Goal: Information Seeking & Learning: Check status

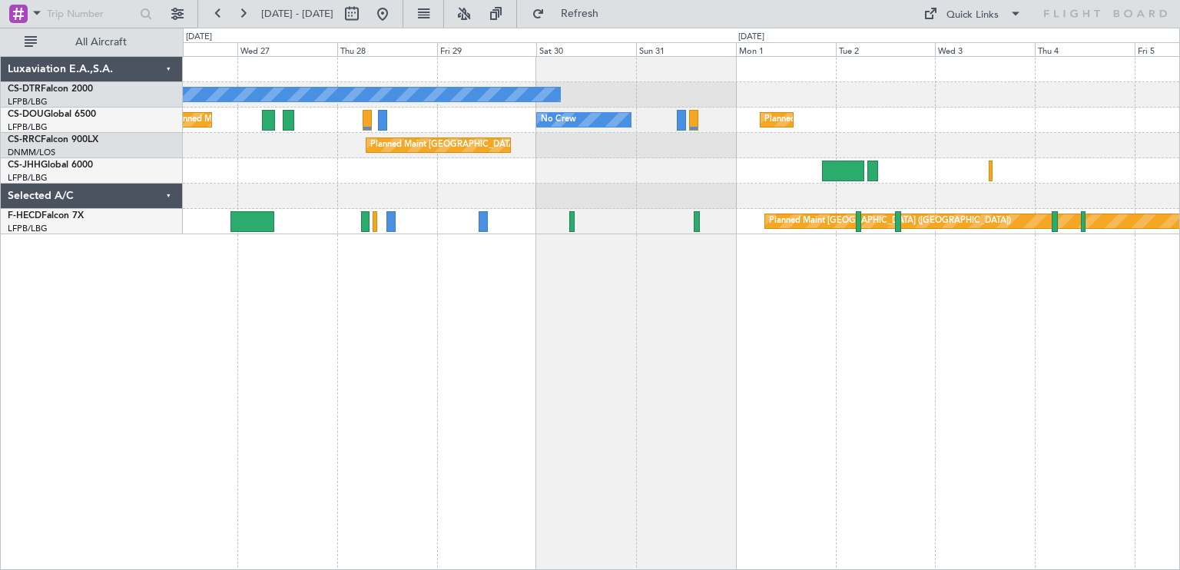
click at [415, 323] on div "No Crew No Crew Planned Maint [GEOGRAPHIC_DATA] ([GEOGRAPHIC_DATA]) Planned Mai…" at bounding box center [681, 313] width 997 height 514
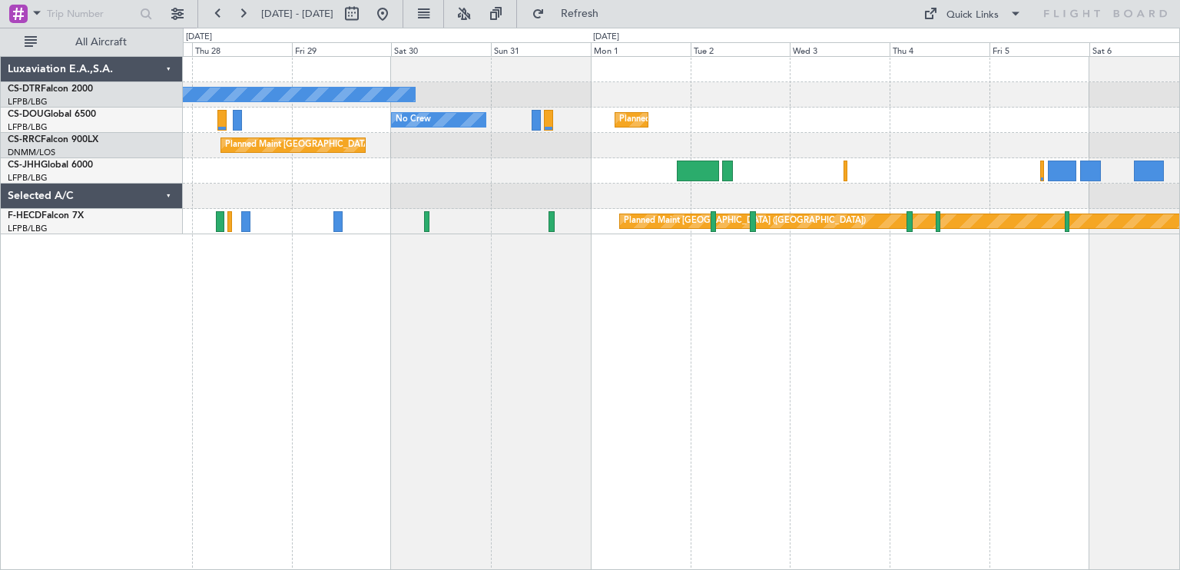
click at [1034, 300] on div "No Crew Planned Maint [GEOGRAPHIC_DATA] ([GEOGRAPHIC_DATA]) No Crew Planned Mai…" at bounding box center [590, 299] width 1180 height 543
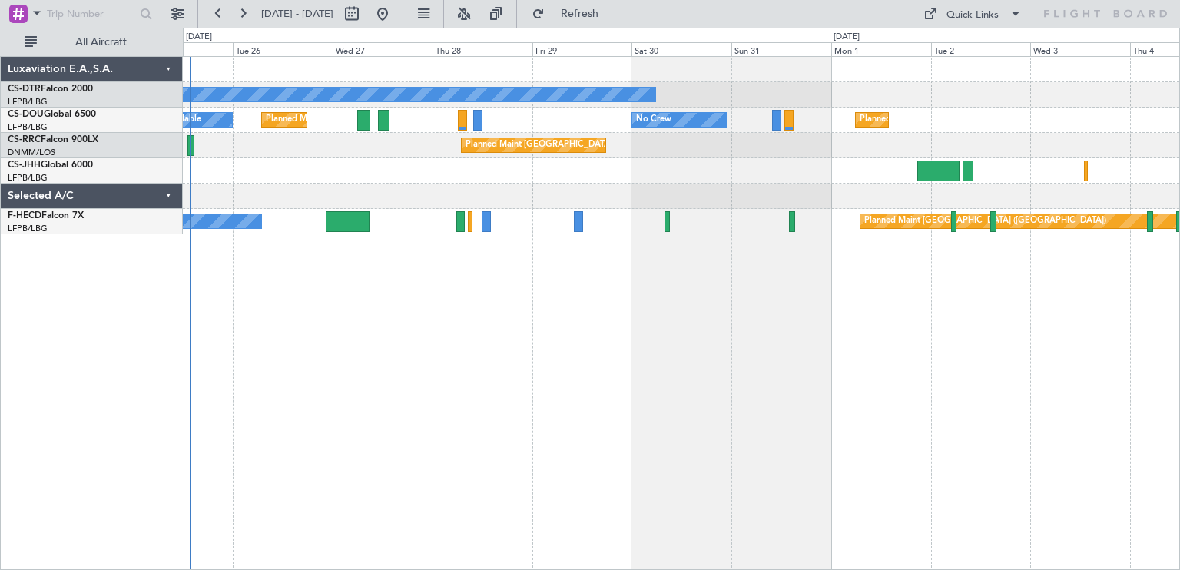
click at [784, 281] on div "No Crew Planned Maint [GEOGRAPHIC_DATA] ([GEOGRAPHIC_DATA]) No Crew Planned Mai…" at bounding box center [681, 313] width 997 height 514
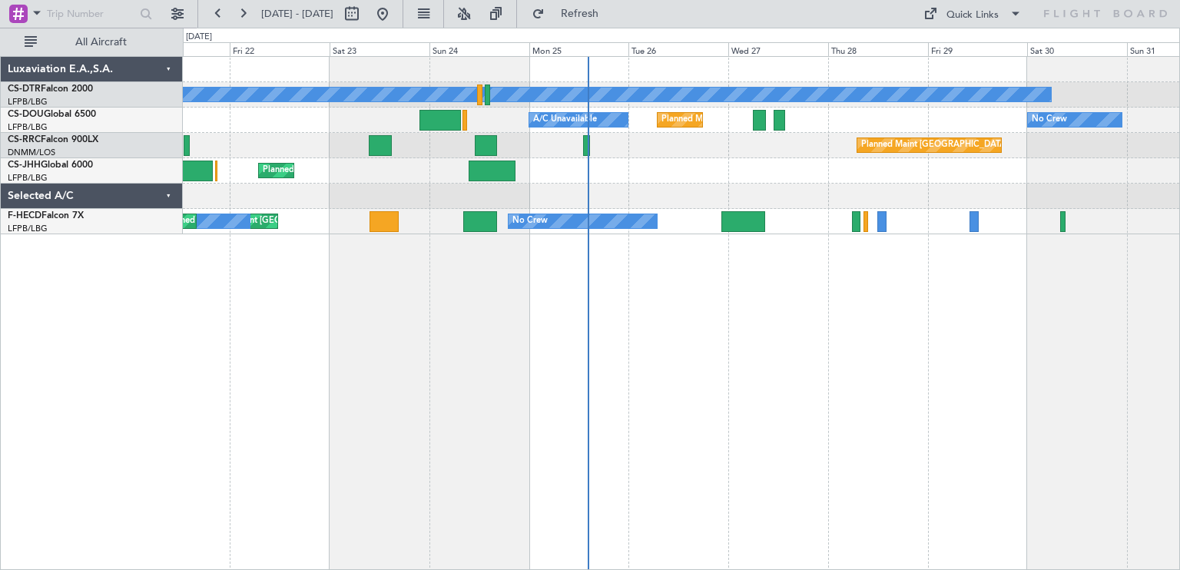
click at [1013, 239] on div "No Crew Planned Maint Sofia No Crew Planned Maint [GEOGRAPHIC_DATA] ([GEOGRAPHI…" at bounding box center [681, 313] width 997 height 514
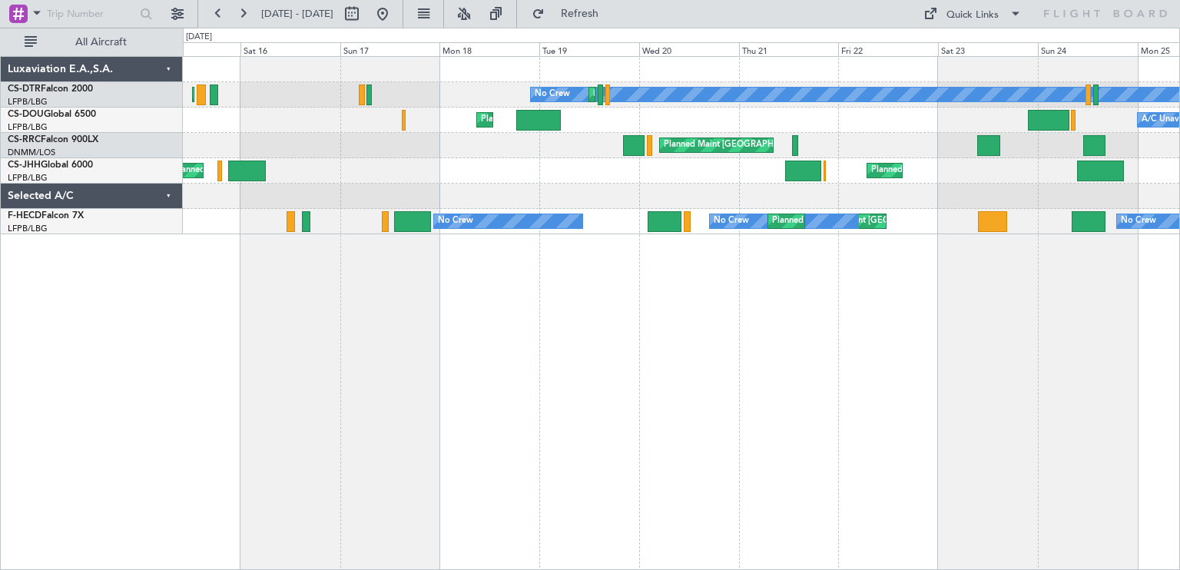
click at [1130, 156] on div "No Crew Planned Maint Sofia Planned Maint [GEOGRAPHIC_DATA] ([GEOGRAPHIC_DATA])…" at bounding box center [681, 313] width 997 height 514
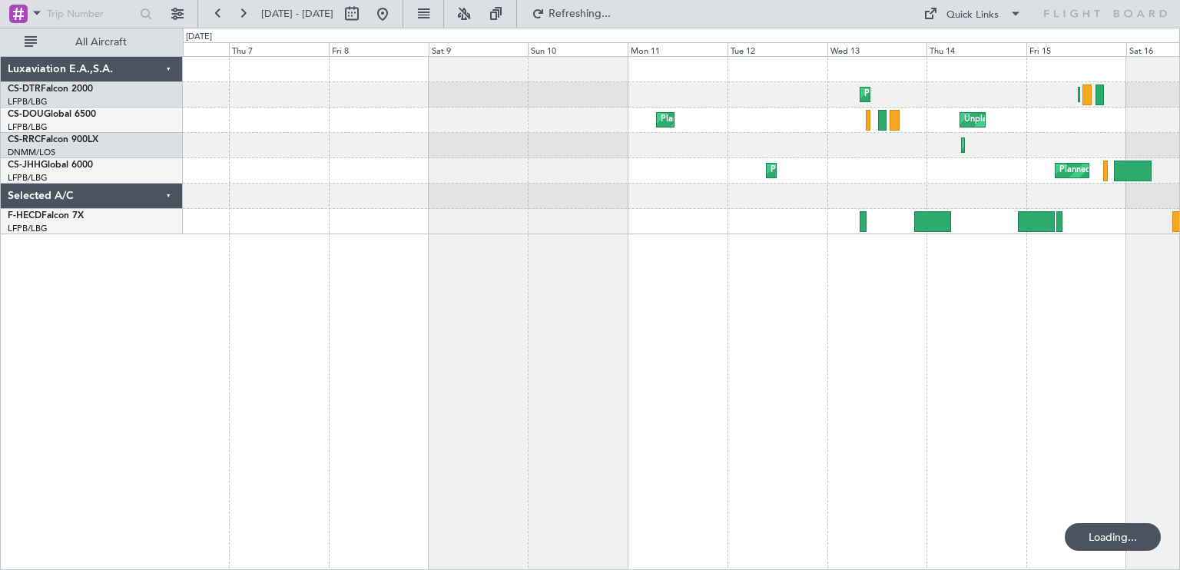
click at [1031, 197] on div "Planned Maint [GEOGRAPHIC_DATA] ([GEOGRAPHIC_DATA]) Planned Maint Sofia No Crew…" at bounding box center [681, 313] width 997 height 514
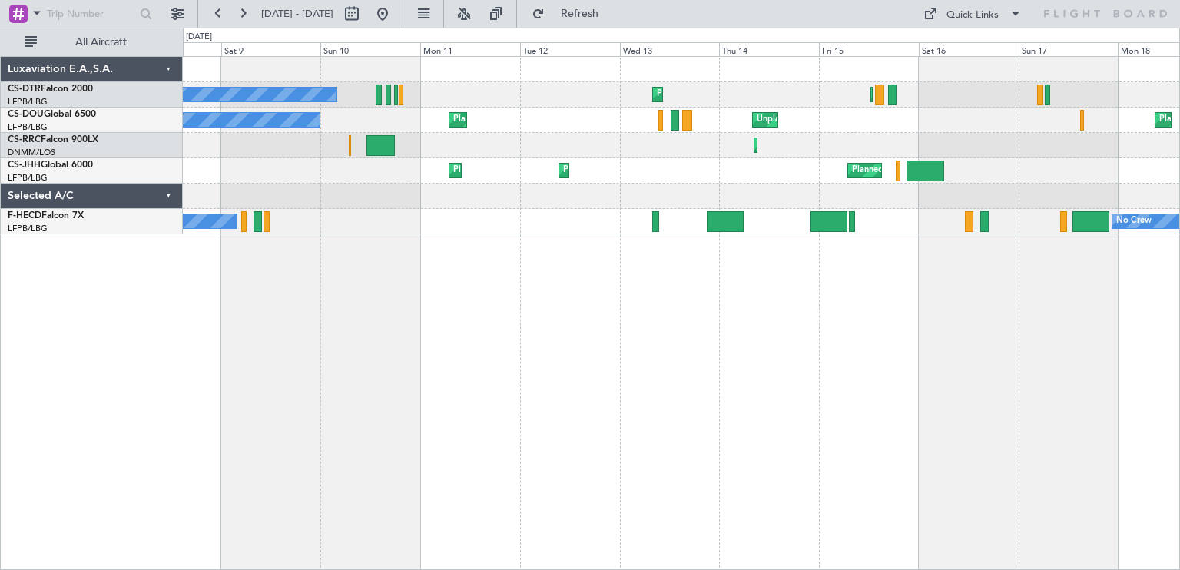
click at [166, 251] on div "Planned Maint Sofia Planned Maint [GEOGRAPHIC_DATA] ([GEOGRAPHIC_DATA]) No Crew…" at bounding box center [590, 299] width 1180 height 543
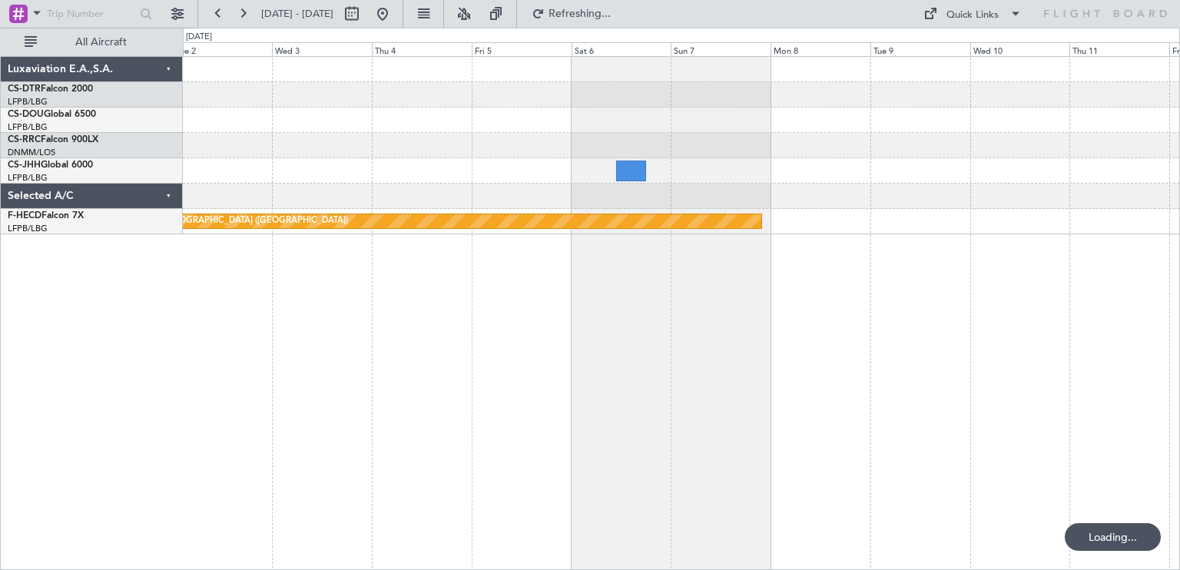
click at [238, 300] on div "Planned Maint [GEOGRAPHIC_DATA] ([GEOGRAPHIC_DATA]) No Crew Planned Maint [GEOG…" at bounding box center [681, 313] width 997 height 514
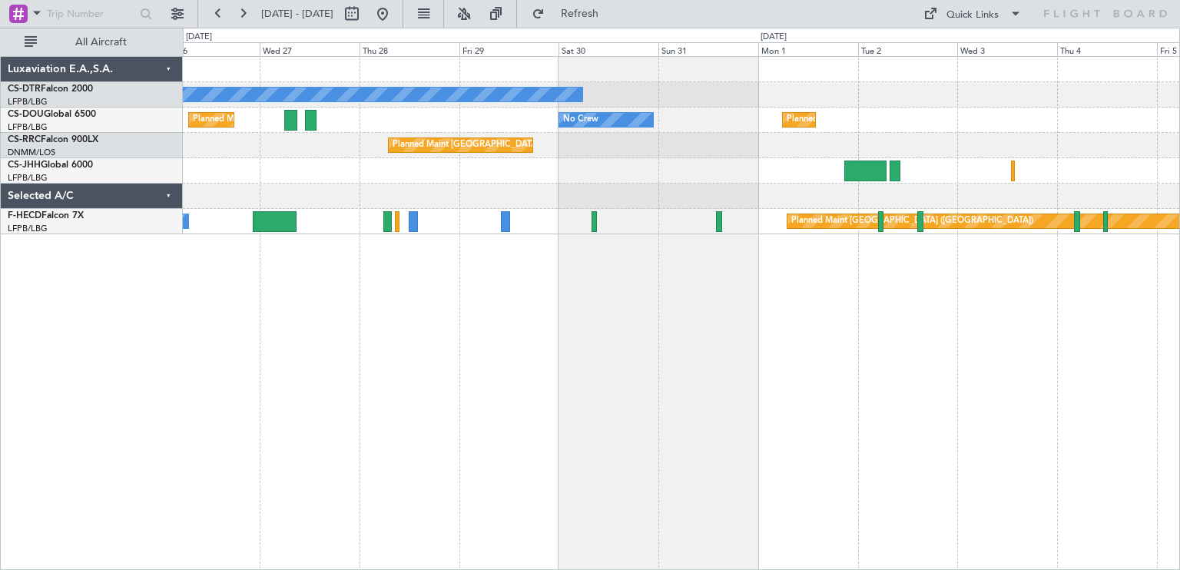
click at [1037, 263] on div "No Crew Planned Maint [GEOGRAPHIC_DATA] ([GEOGRAPHIC_DATA]) No Crew Planned Mai…" at bounding box center [681, 313] width 997 height 514
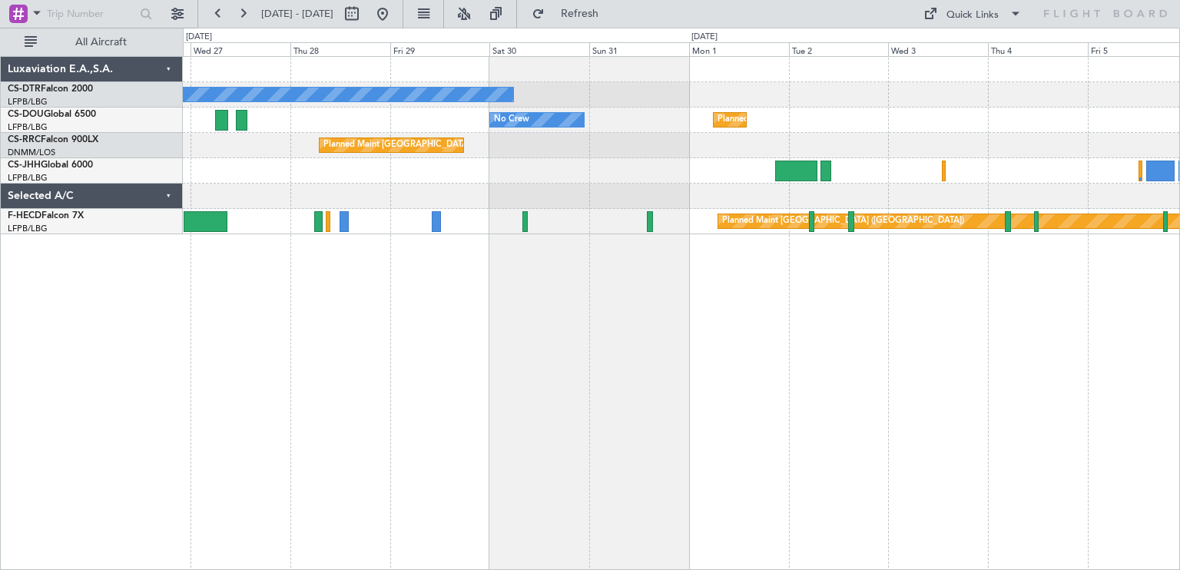
click at [476, 283] on div "No Crew Planned Maint [GEOGRAPHIC_DATA] ([GEOGRAPHIC_DATA]) No Crew Planned Mai…" at bounding box center [681, 313] width 997 height 514
